Goal: Information Seeking & Learning: Learn about a topic

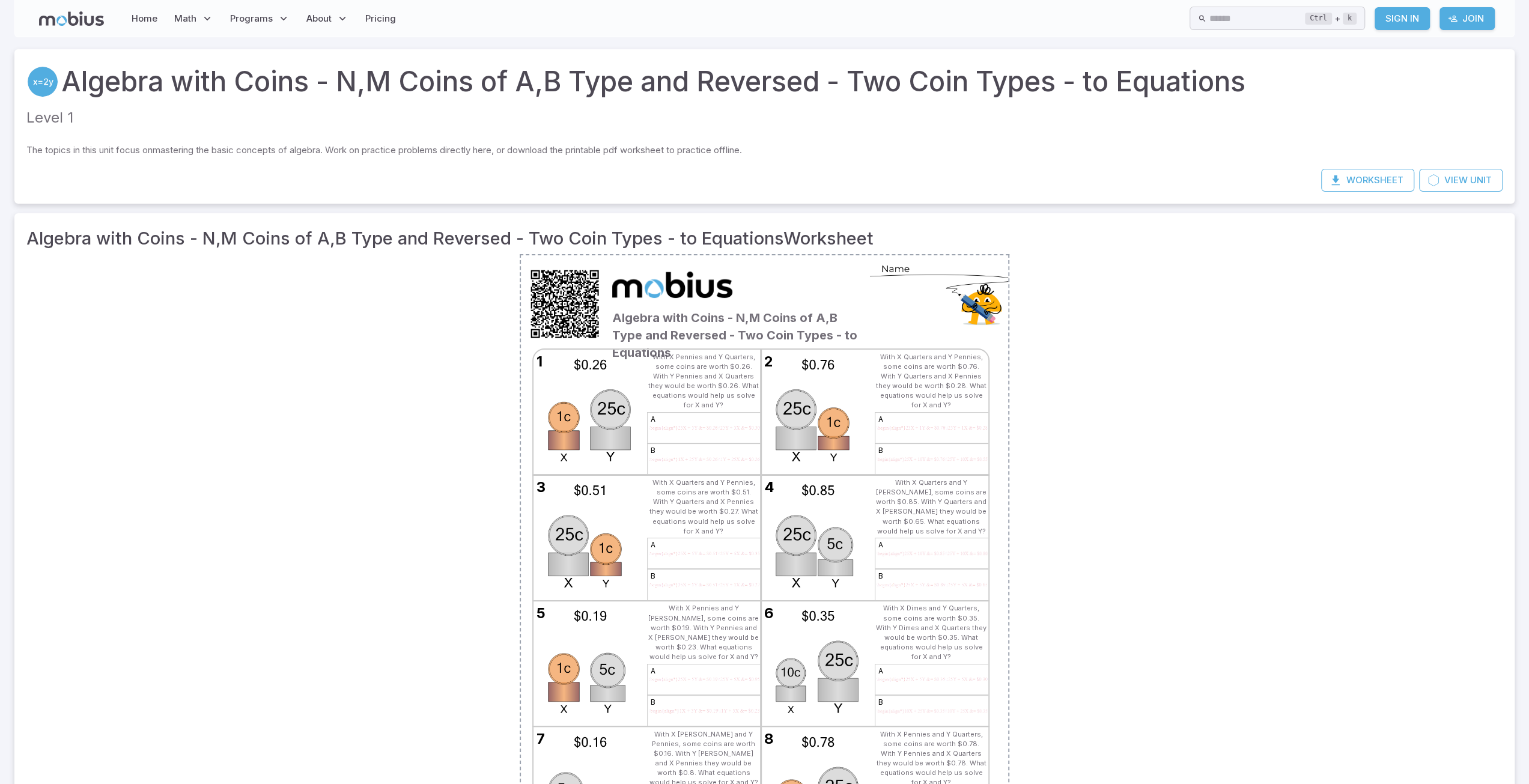
click at [1152, 250] on h3 "Algebra with Coins - N,M Coins of A,B Type and Reversed - Two Coin Types - to E…" at bounding box center [764, 238] width 1476 height 27
